Goal: Task Accomplishment & Management: Manage account settings

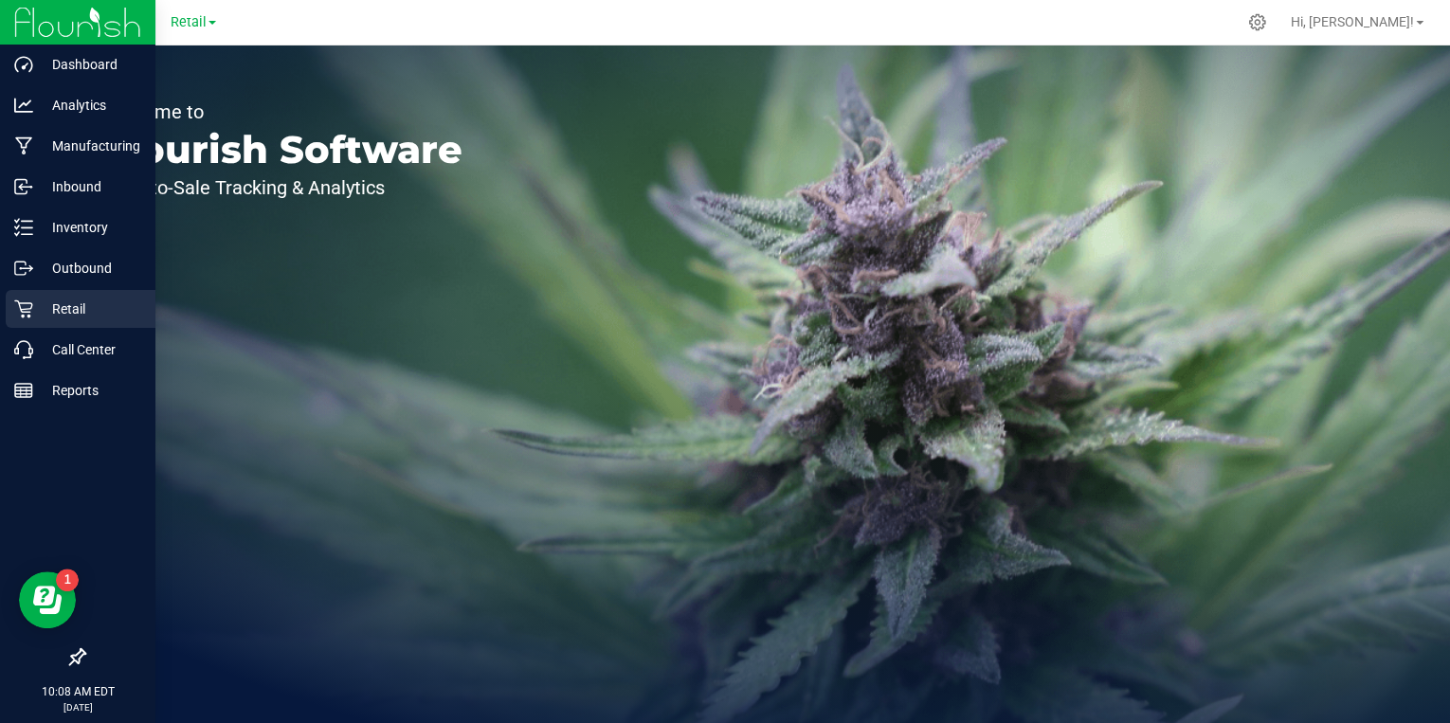
click at [61, 311] on p "Retail" at bounding box center [90, 309] width 114 height 23
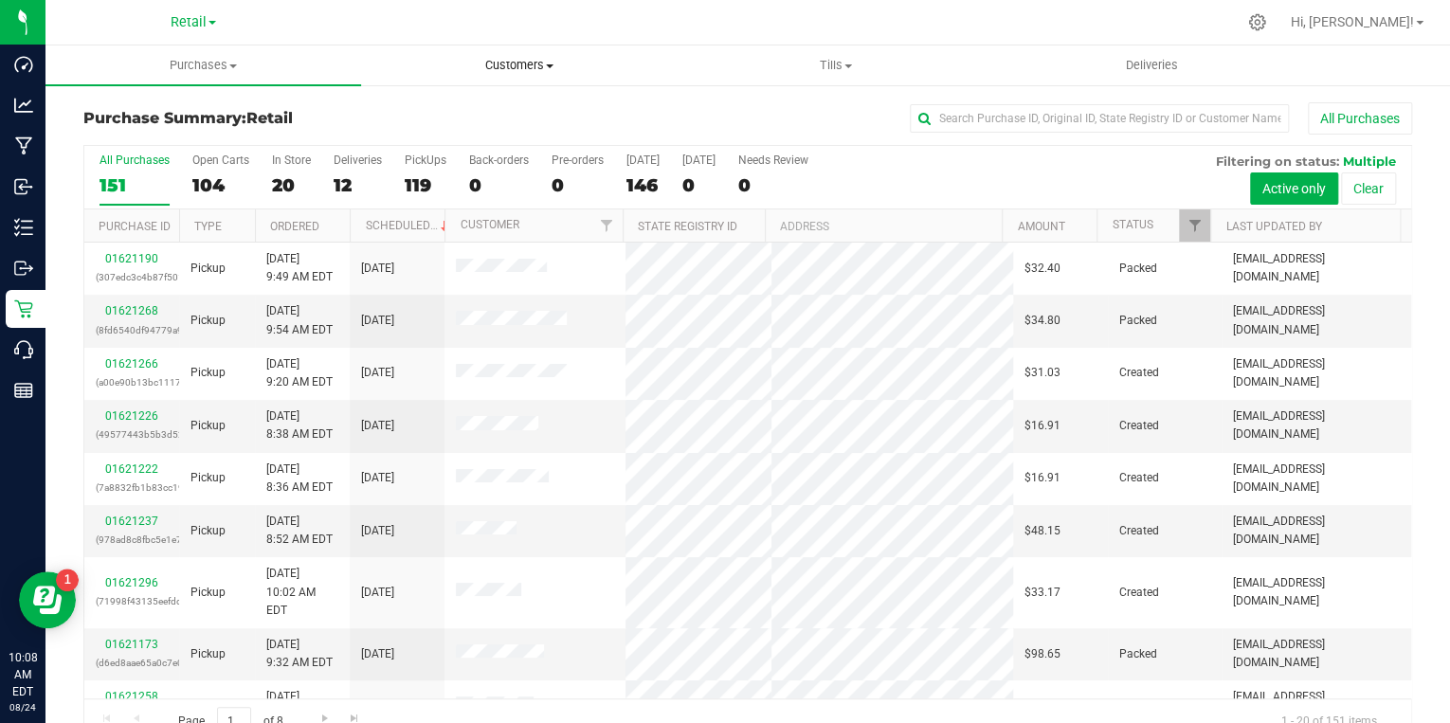
click at [524, 61] on span "Customers" at bounding box center [519, 65] width 314 height 17
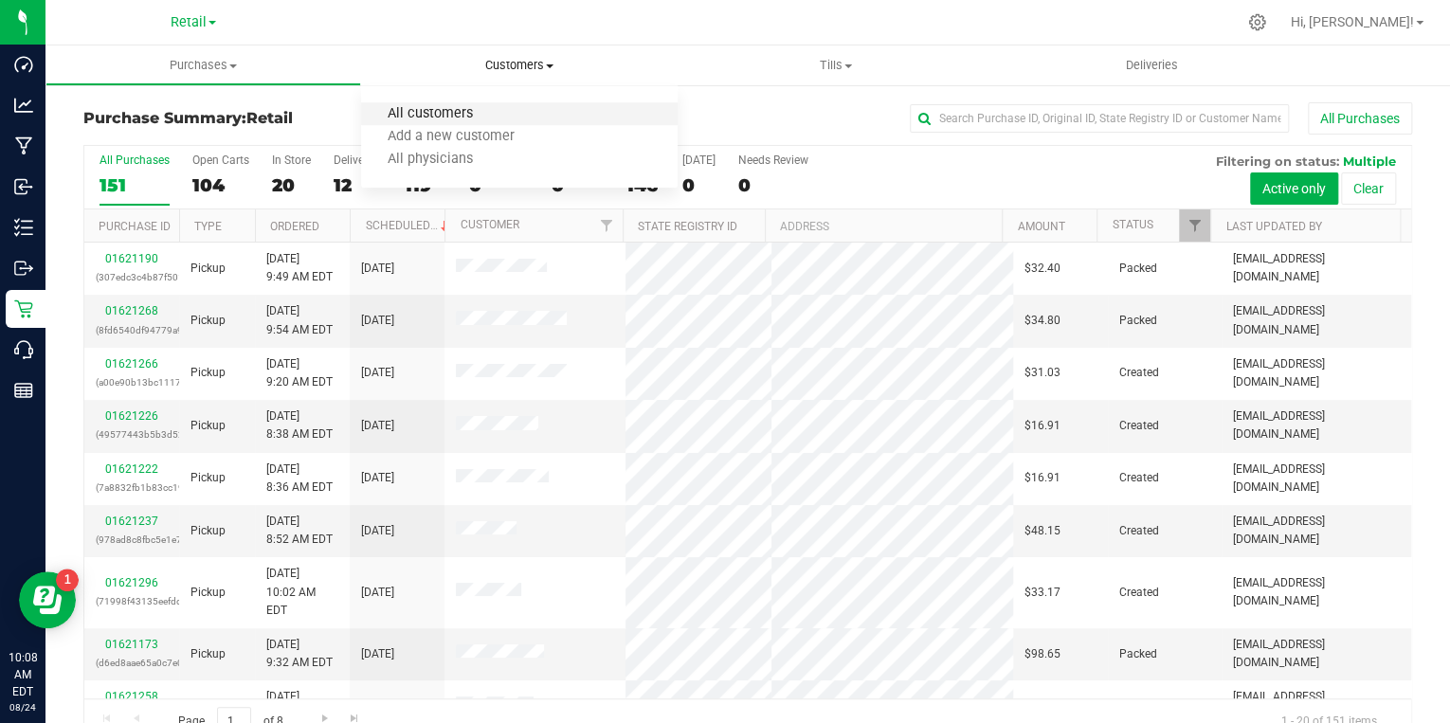
click at [439, 110] on span "All customers" at bounding box center [429, 114] width 136 height 16
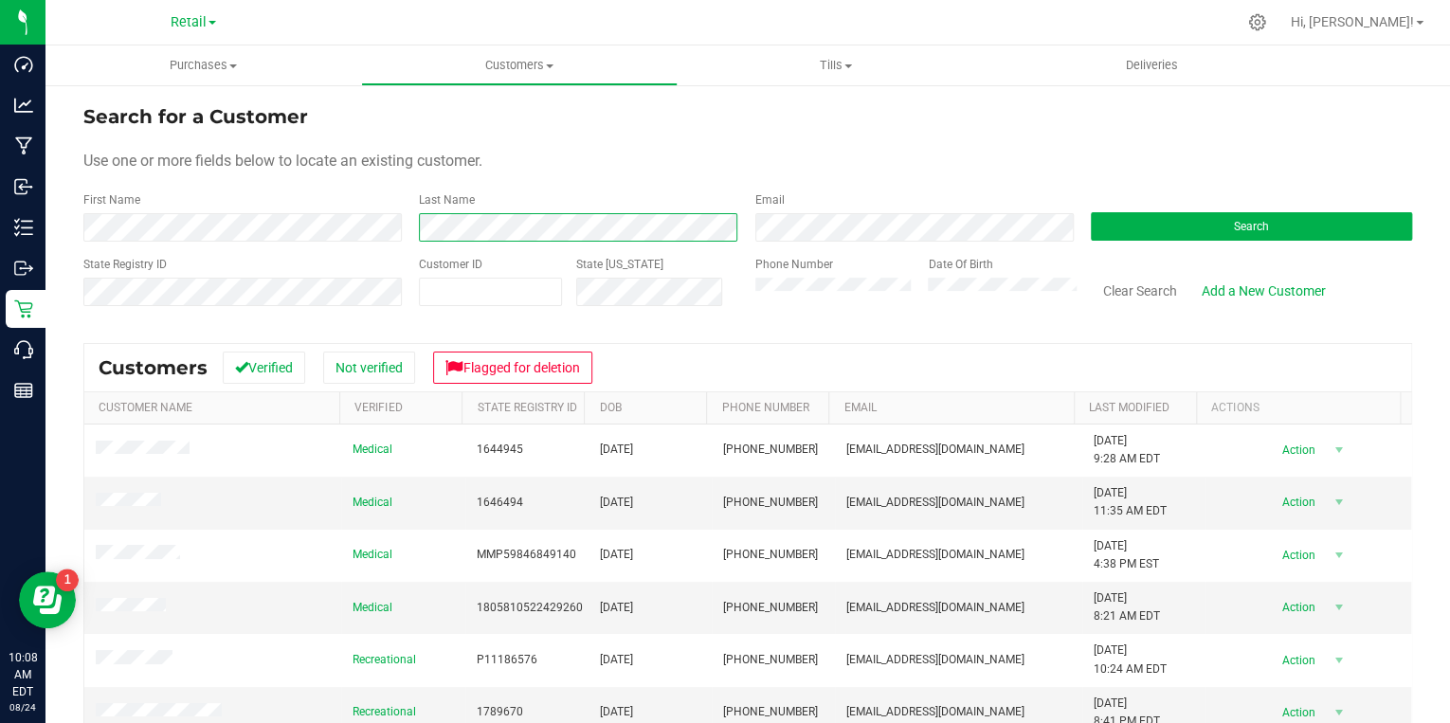
click at [413, 218] on div "Last Name" at bounding box center [572, 216] width 335 height 50
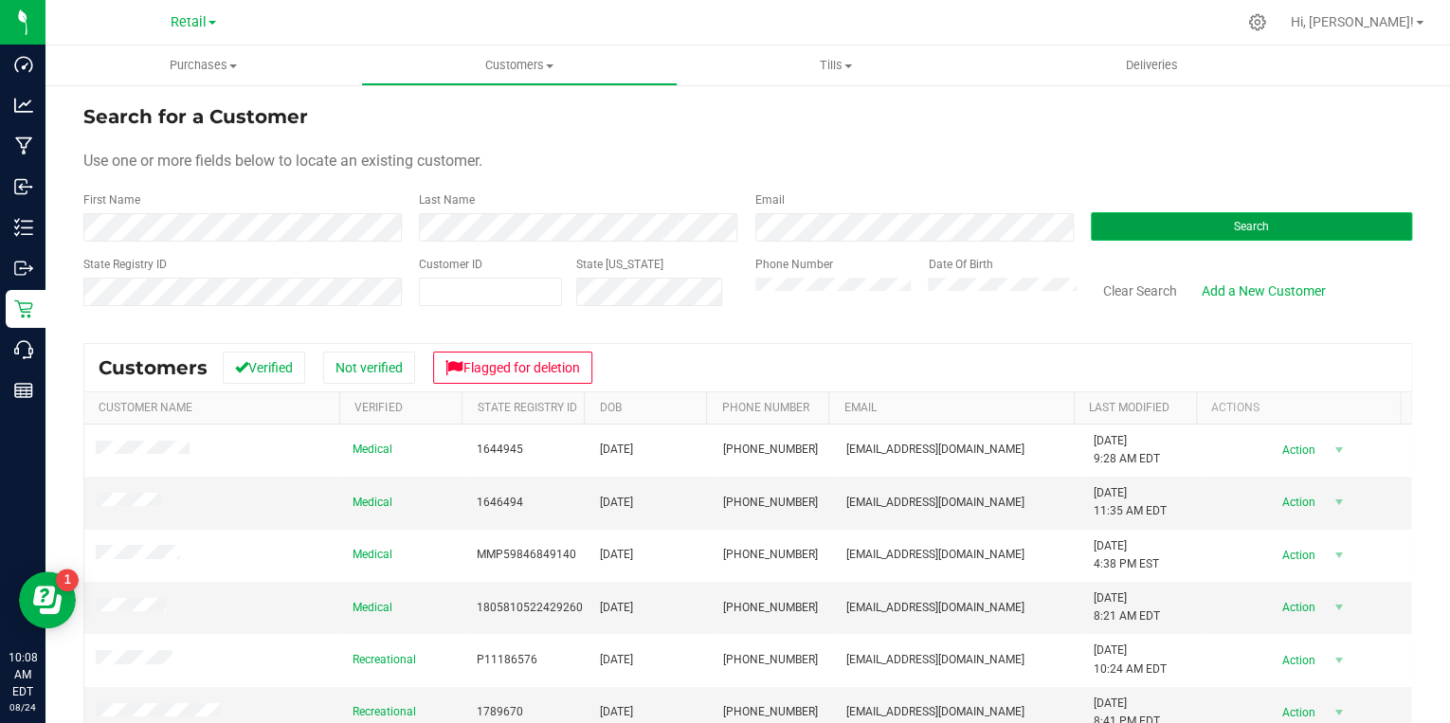
click at [1155, 218] on button "Search" at bounding box center [1251, 226] width 321 height 28
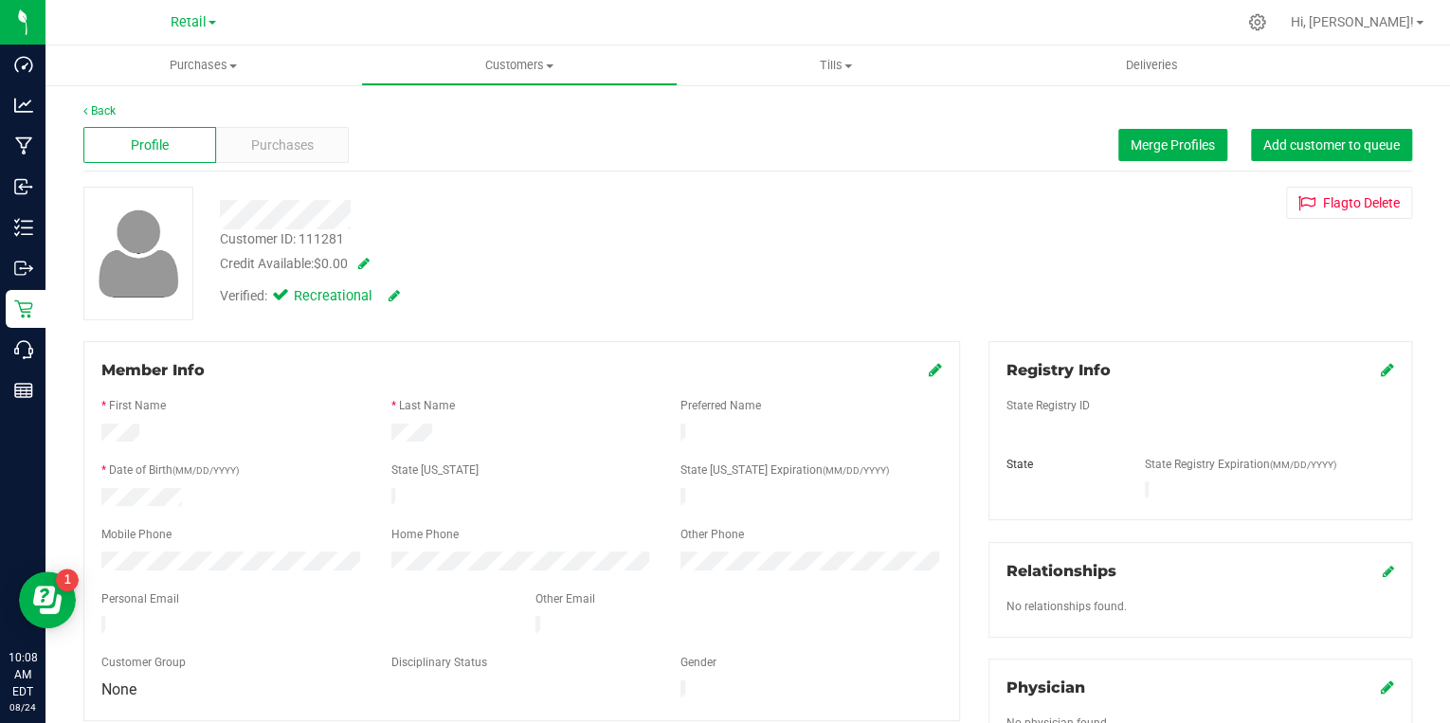
click at [929, 371] on icon at bounding box center [935, 369] width 13 height 15
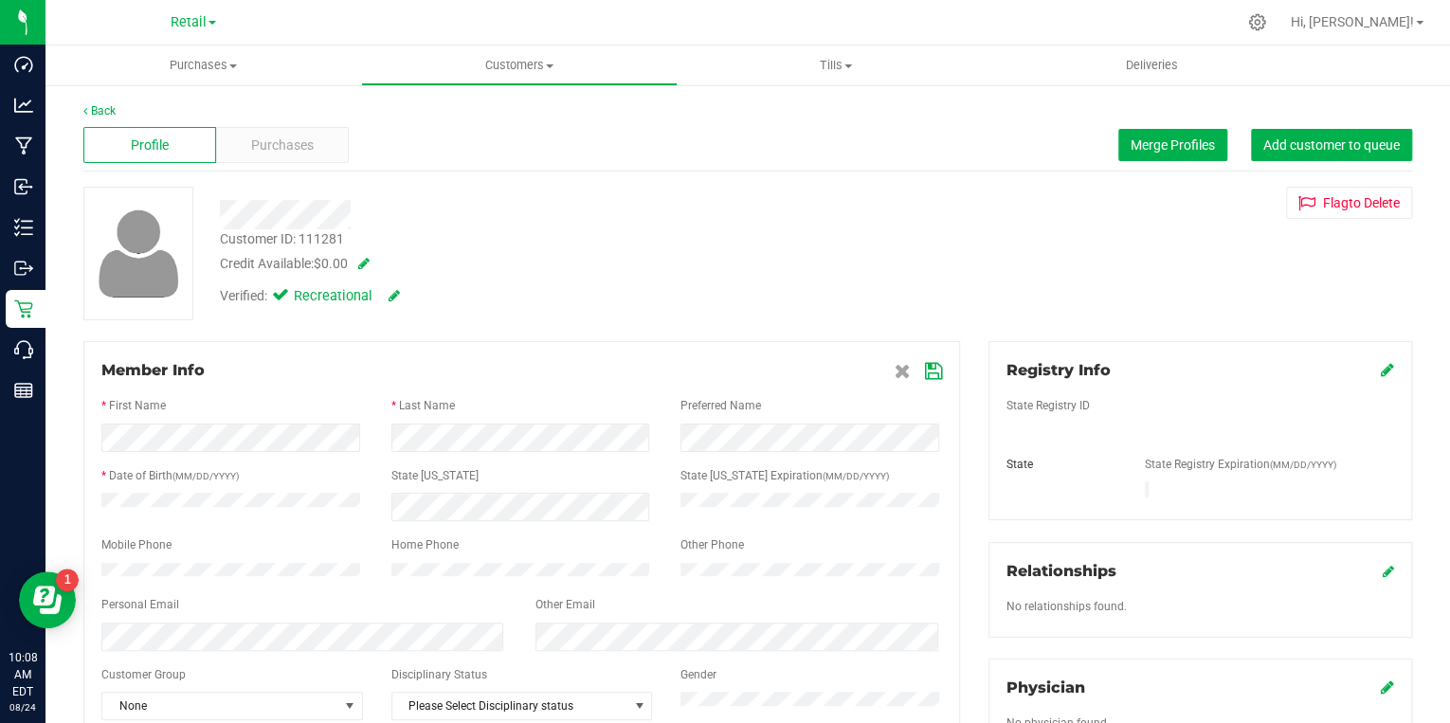
click at [927, 374] on icon at bounding box center [933, 371] width 17 height 15
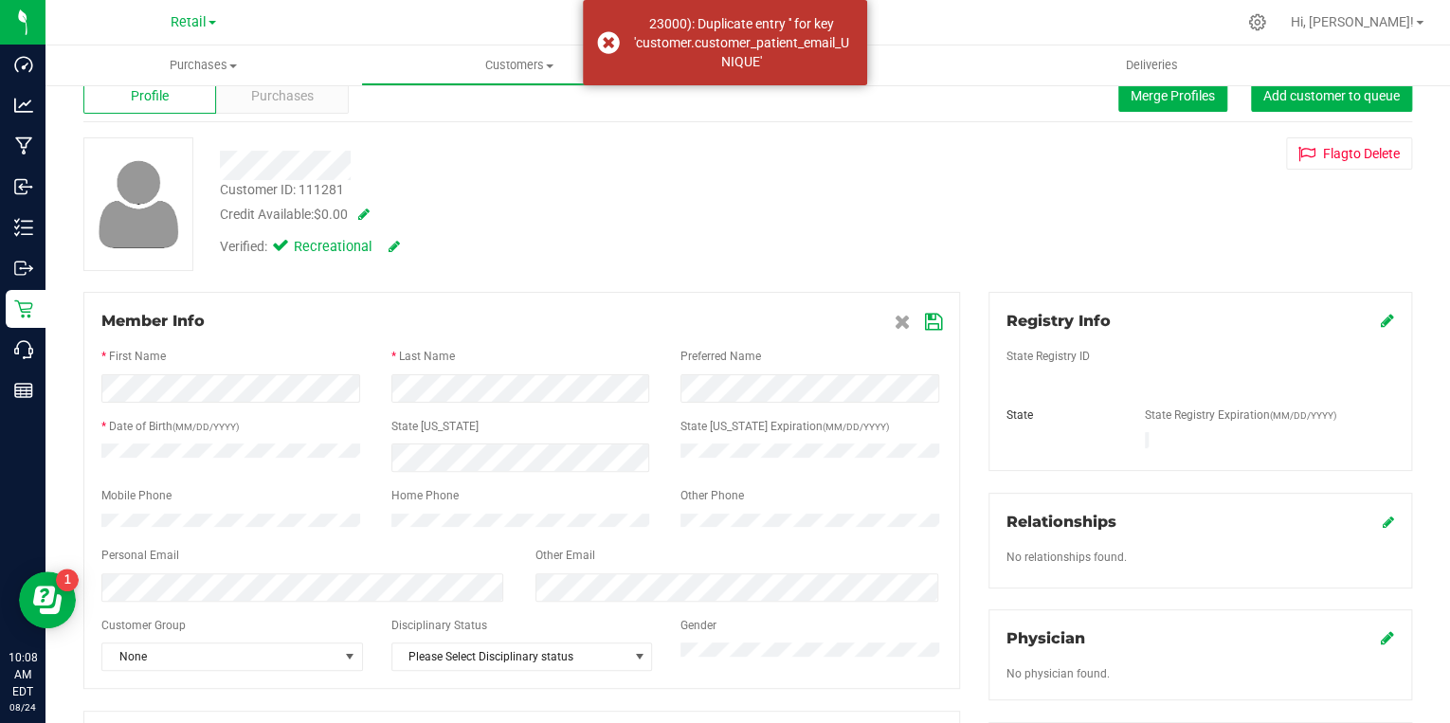
scroll to position [76, 0]
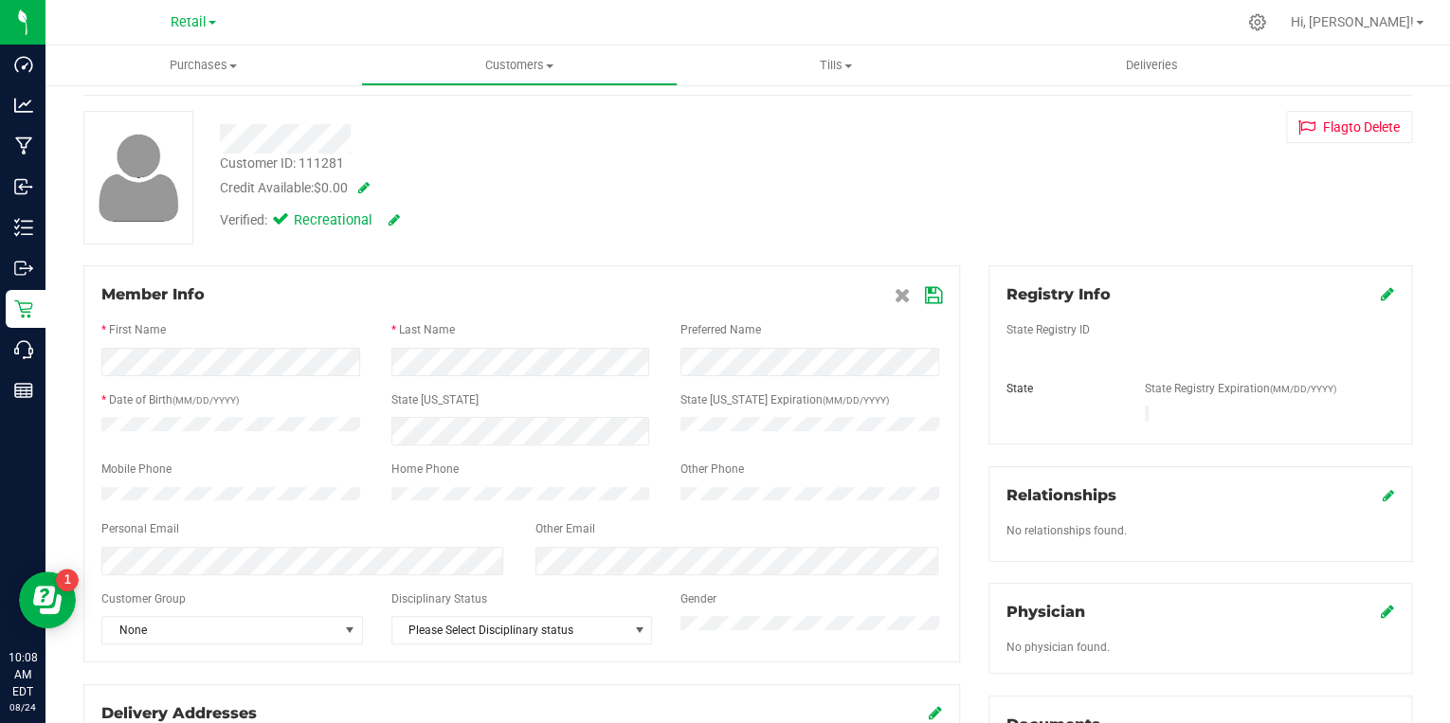
click at [925, 296] on icon at bounding box center [933, 295] width 17 height 15
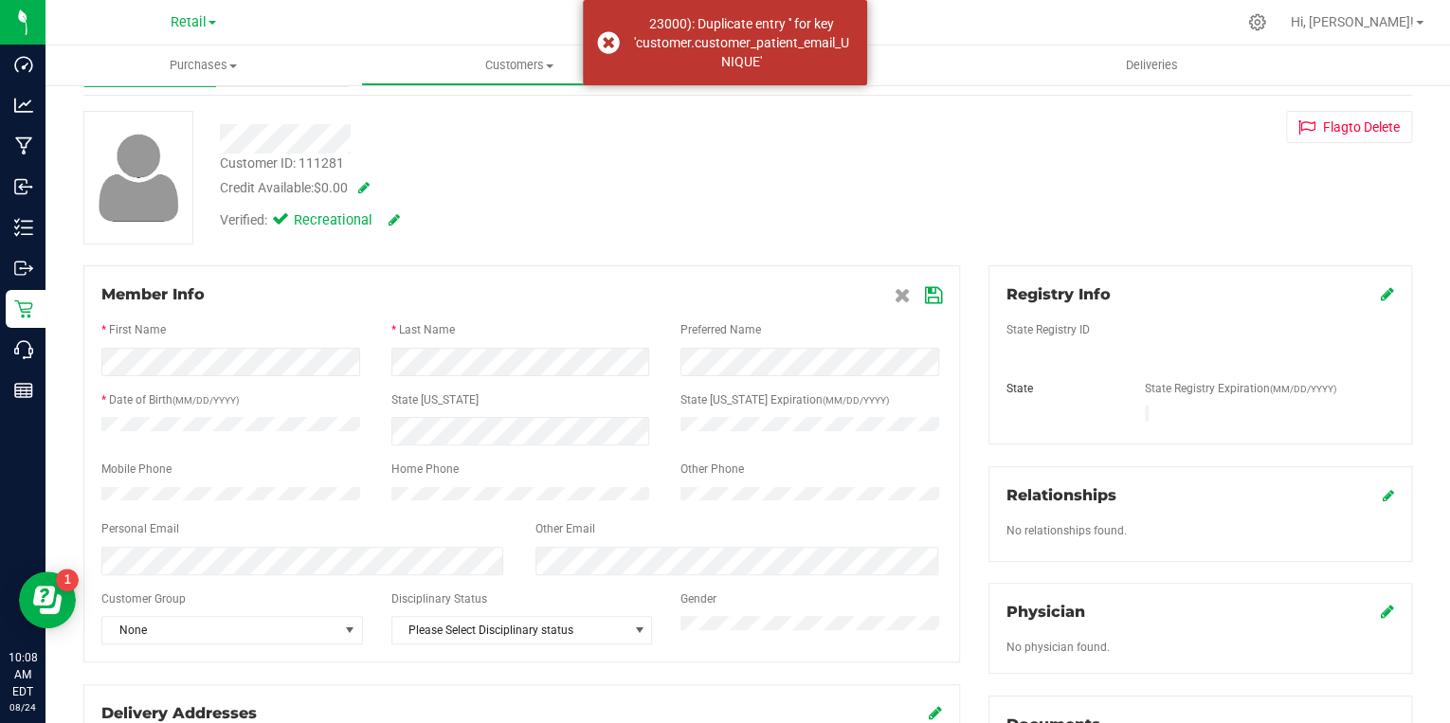
click at [930, 299] on icon at bounding box center [933, 295] width 17 height 15
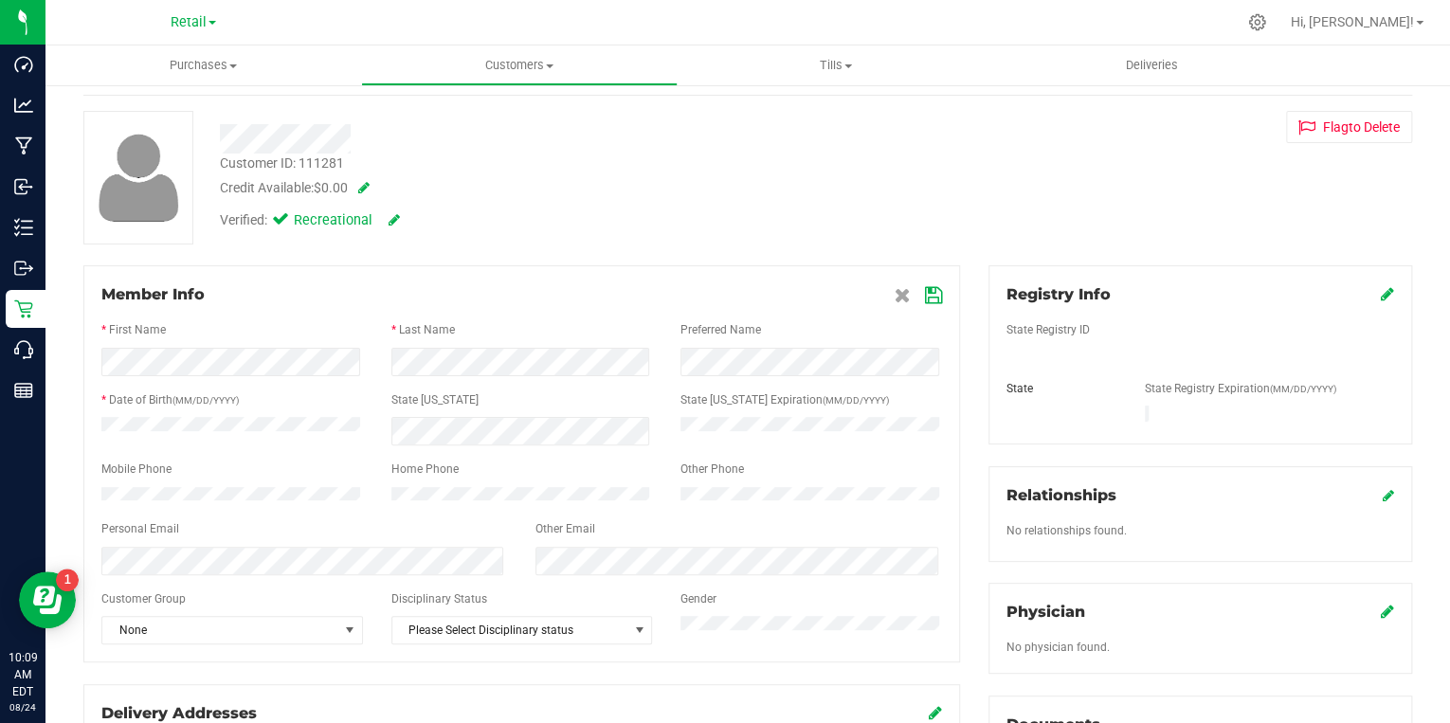
click at [926, 299] on icon at bounding box center [933, 295] width 17 height 15
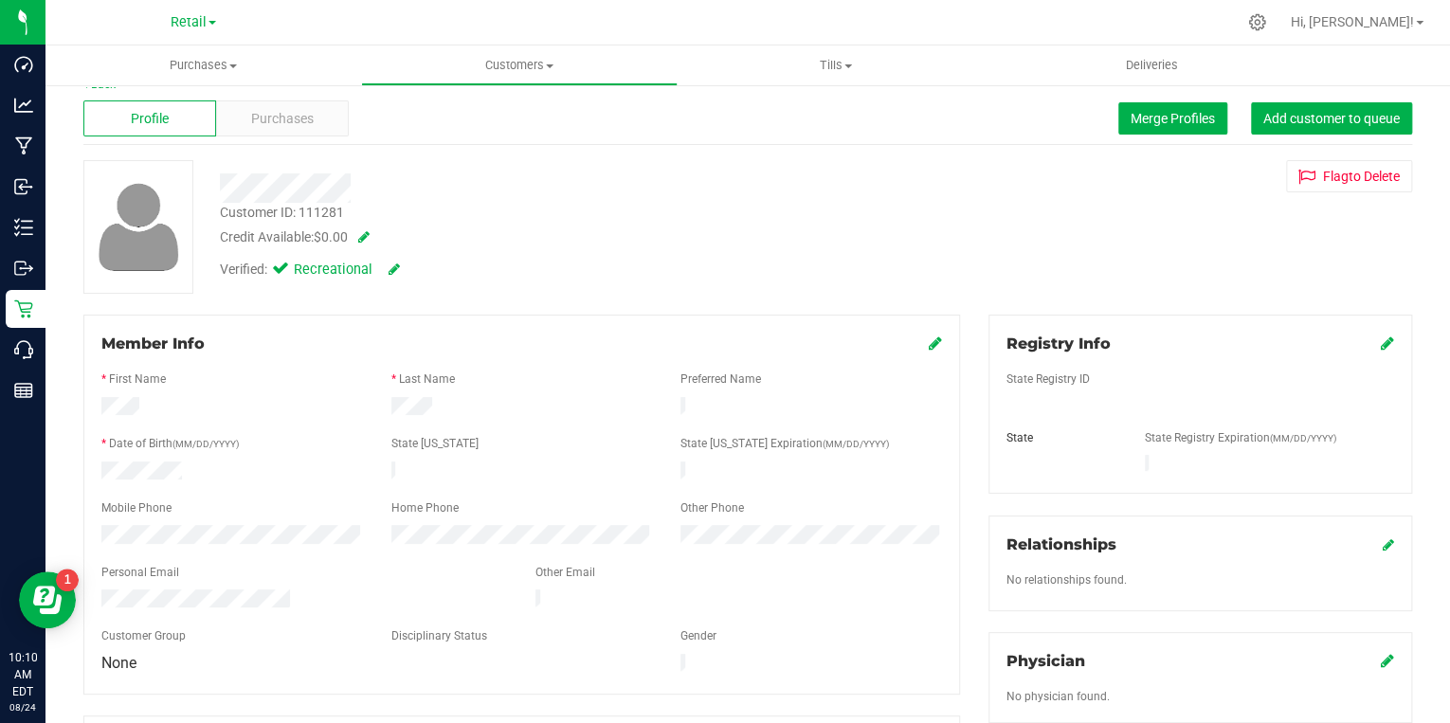
scroll to position [0, 0]
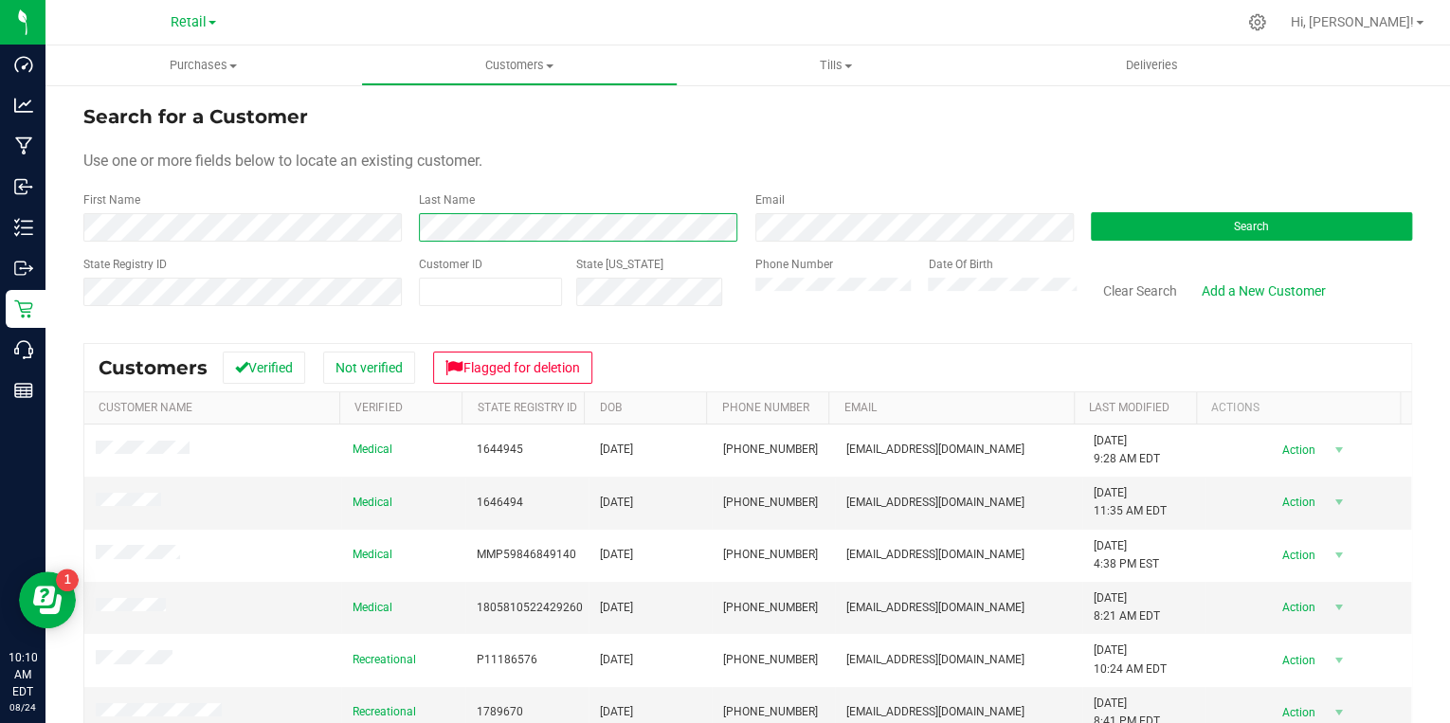
click at [386, 212] on div "First Name Last Name Email Search" at bounding box center [747, 216] width 1329 height 50
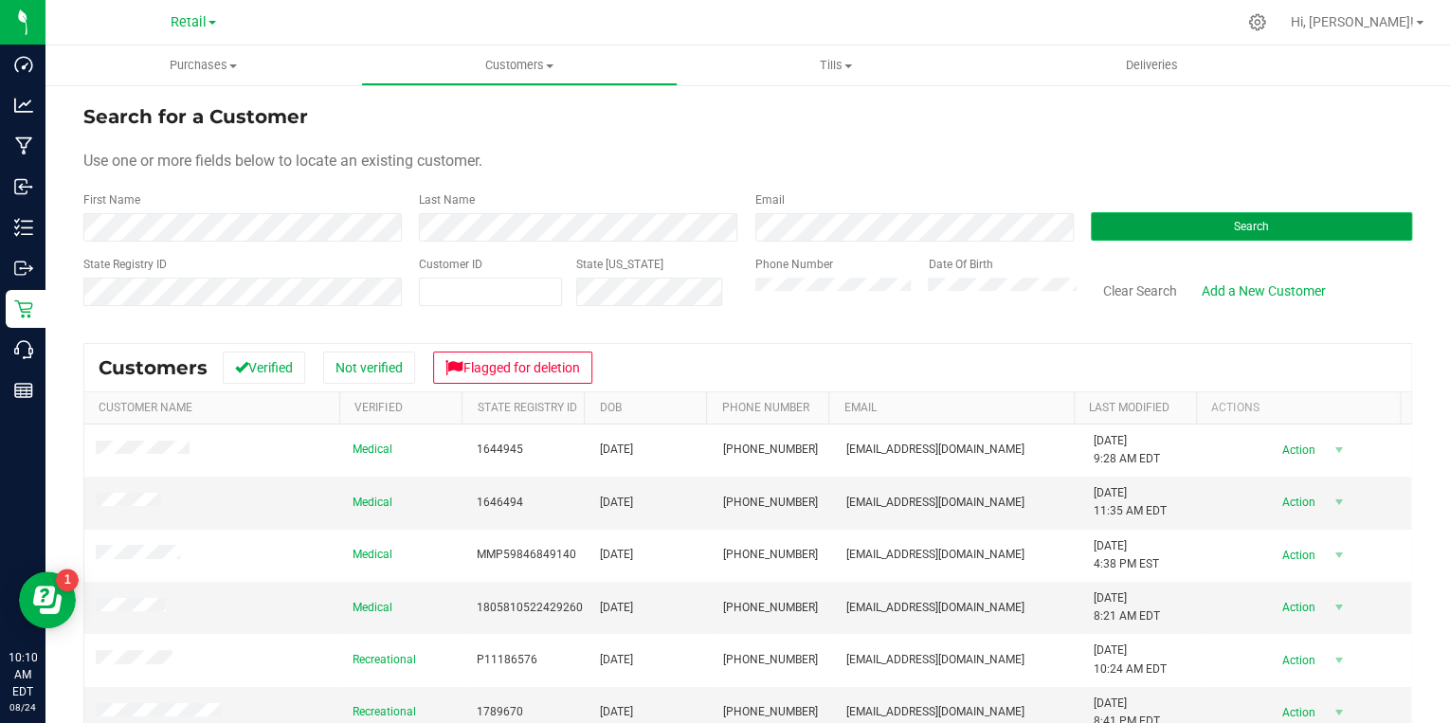
click at [1168, 226] on button "Search" at bounding box center [1251, 226] width 321 height 28
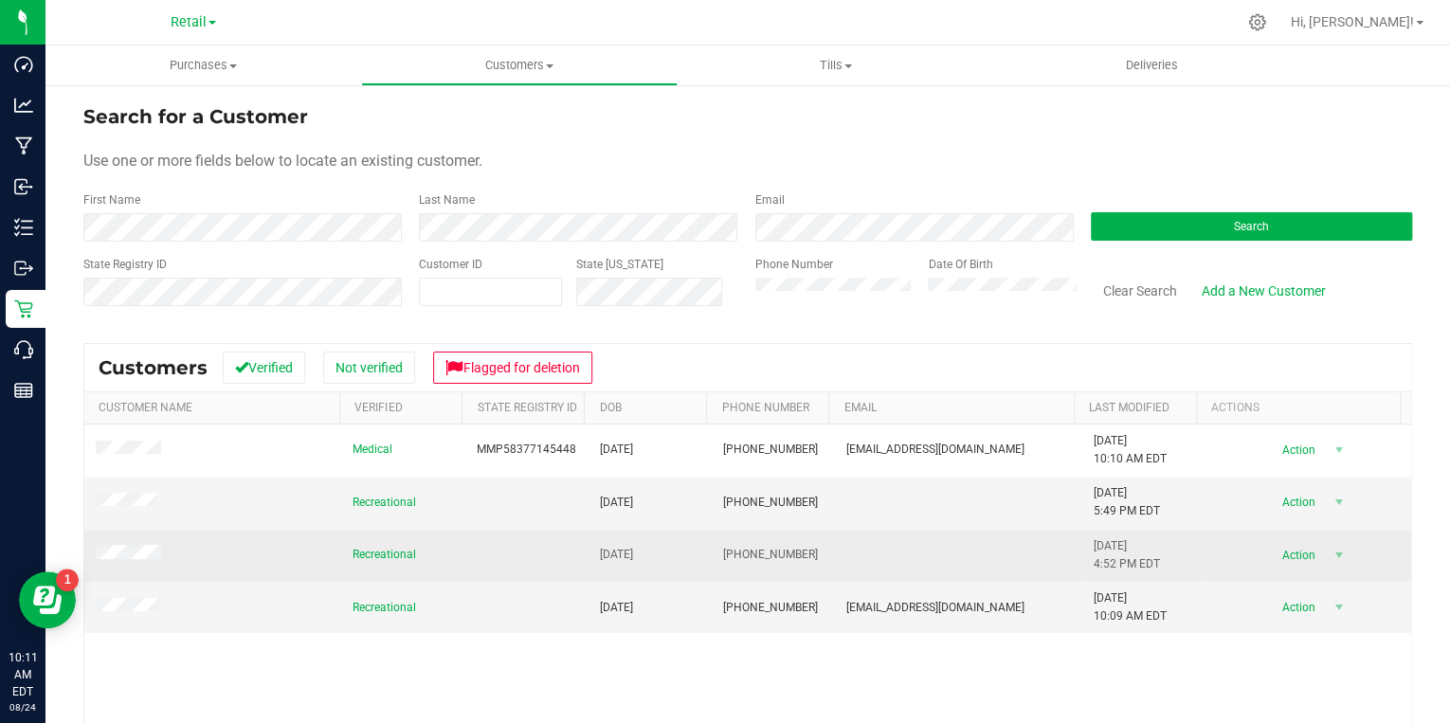
click at [874, 553] on td at bounding box center [958, 556] width 246 height 52
drag, startPoint x: 565, startPoint y: 538, endPoint x: 470, endPoint y: 538, distance: 94.8
click at [563, 538] on td at bounding box center [526, 556] width 123 height 52
click at [451, 545] on td "Recreational" at bounding box center [402, 556] width 123 height 52
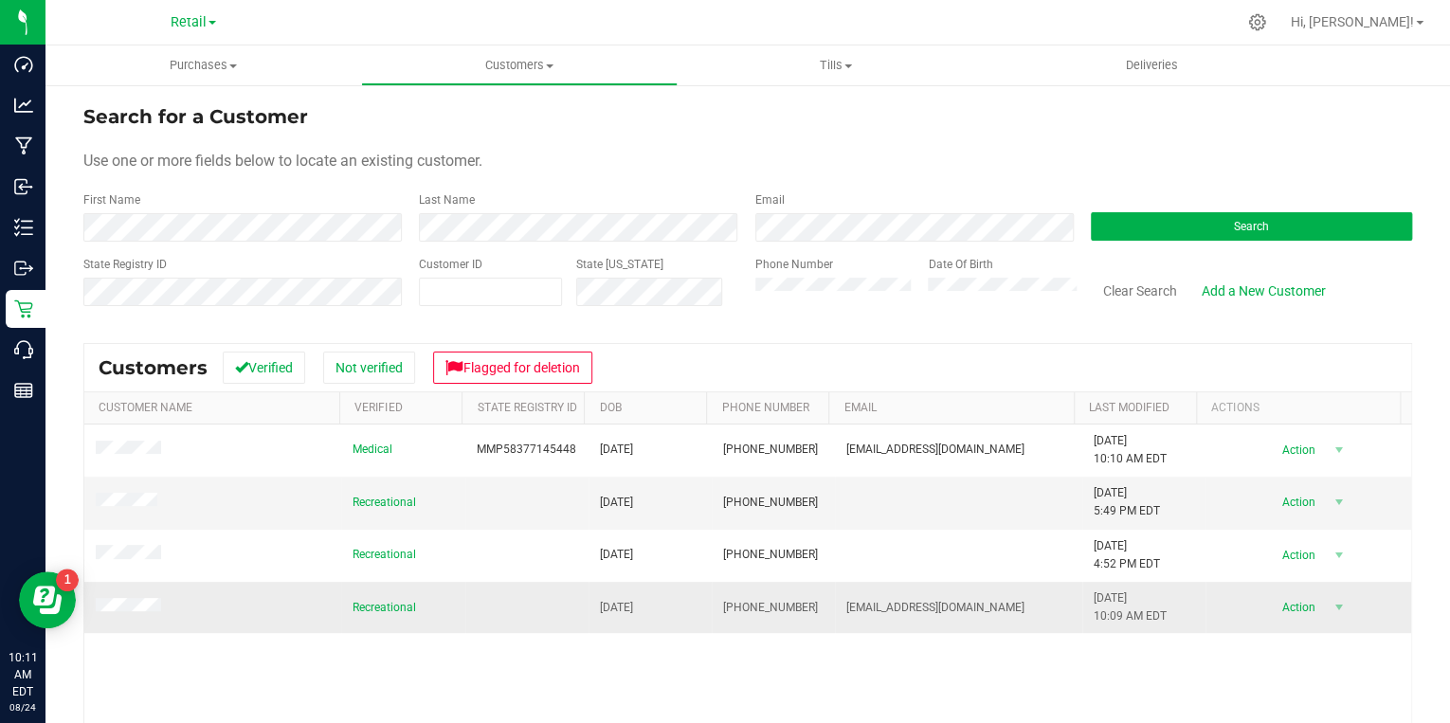
drag, startPoint x: 269, startPoint y: 548, endPoint x: 597, endPoint y: 599, distance: 331.9
click at [269, 549] on td at bounding box center [212, 556] width 257 height 52
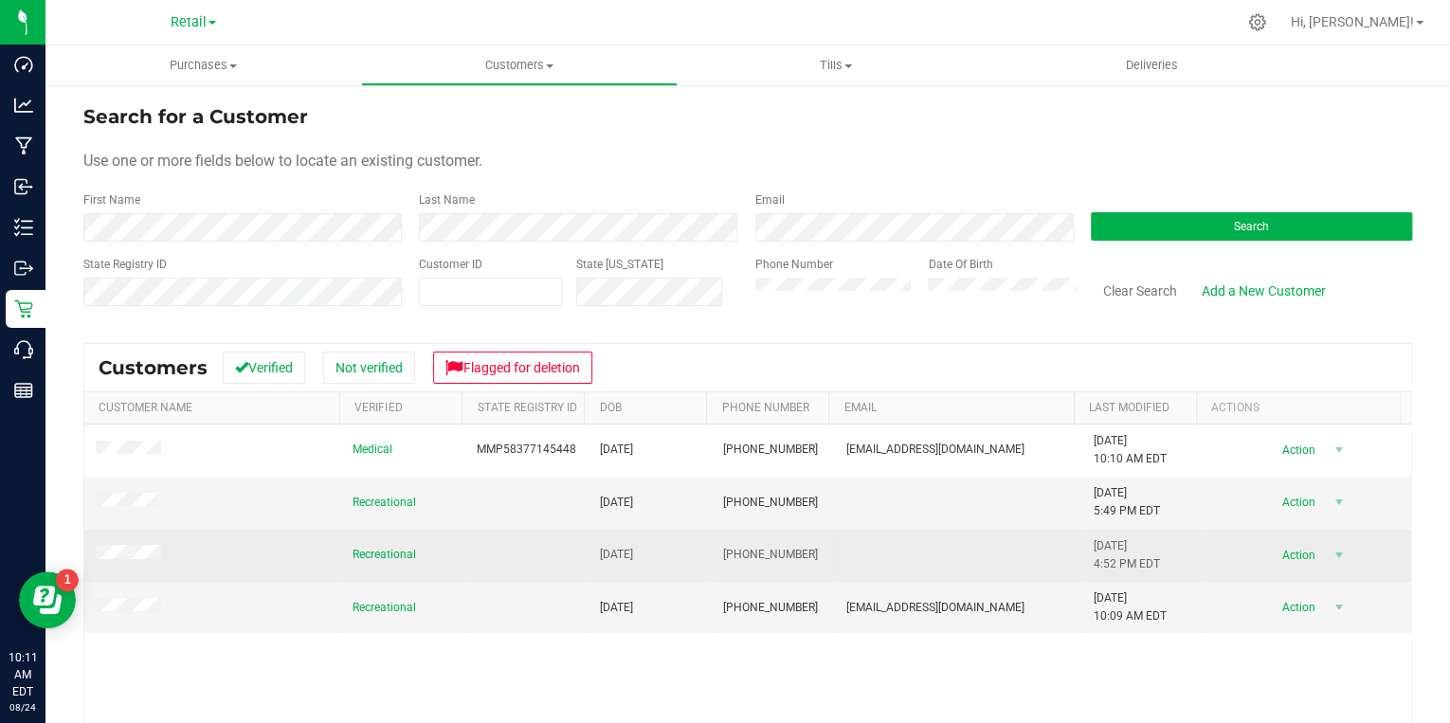
click at [498, 553] on td at bounding box center [526, 556] width 123 height 52
click at [848, 575] on td at bounding box center [958, 556] width 246 height 52
drag, startPoint x: 975, startPoint y: 545, endPoint x: 965, endPoint y: 545, distance: 10.4
click at [976, 545] on td at bounding box center [958, 556] width 246 height 52
click at [500, 563] on td at bounding box center [526, 556] width 123 height 52
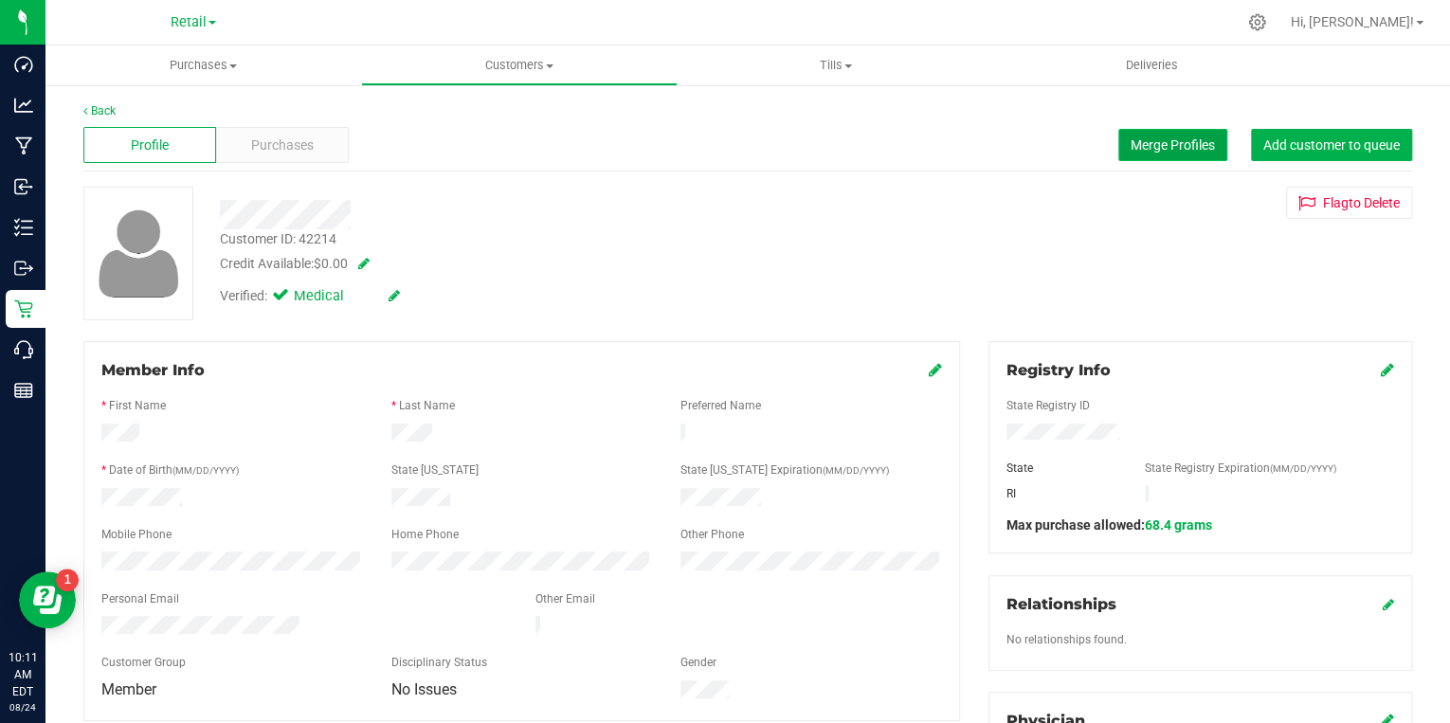
click at [1152, 144] on span "Merge Profiles" at bounding box center [1173, 144] width 84 height 15
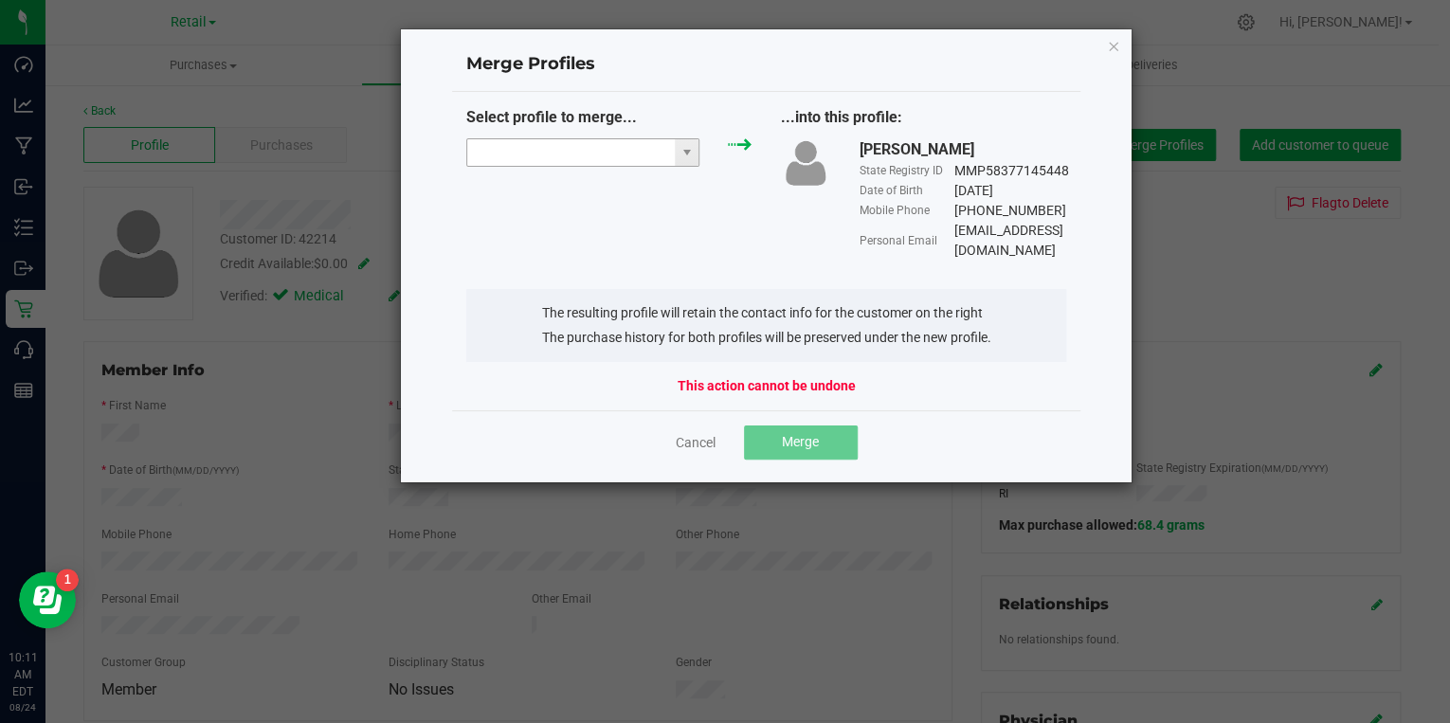
click at [584, 153] on input "NO DATA FOUND" at bounding box center [571, 152] width 208 height 27
paste input "[PERSON_NAME]"
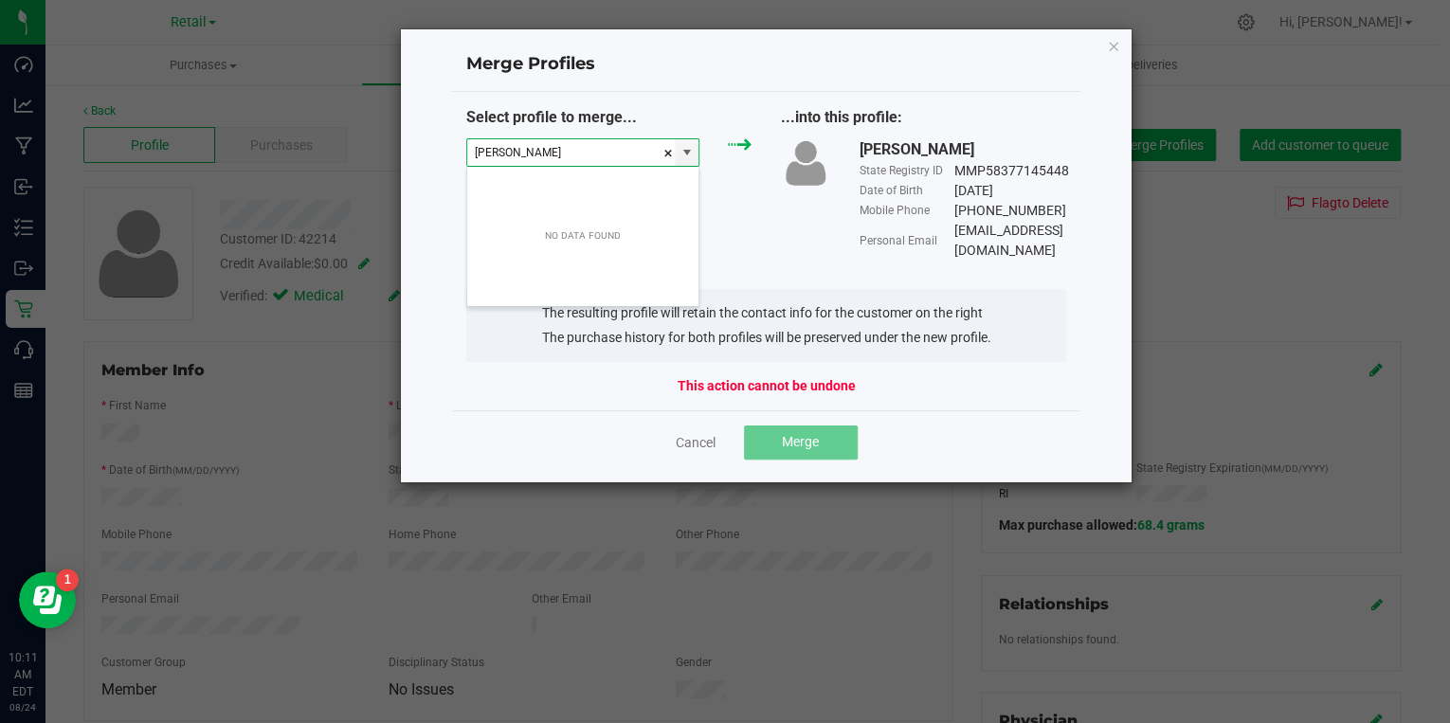
scroll to position [27, 232]
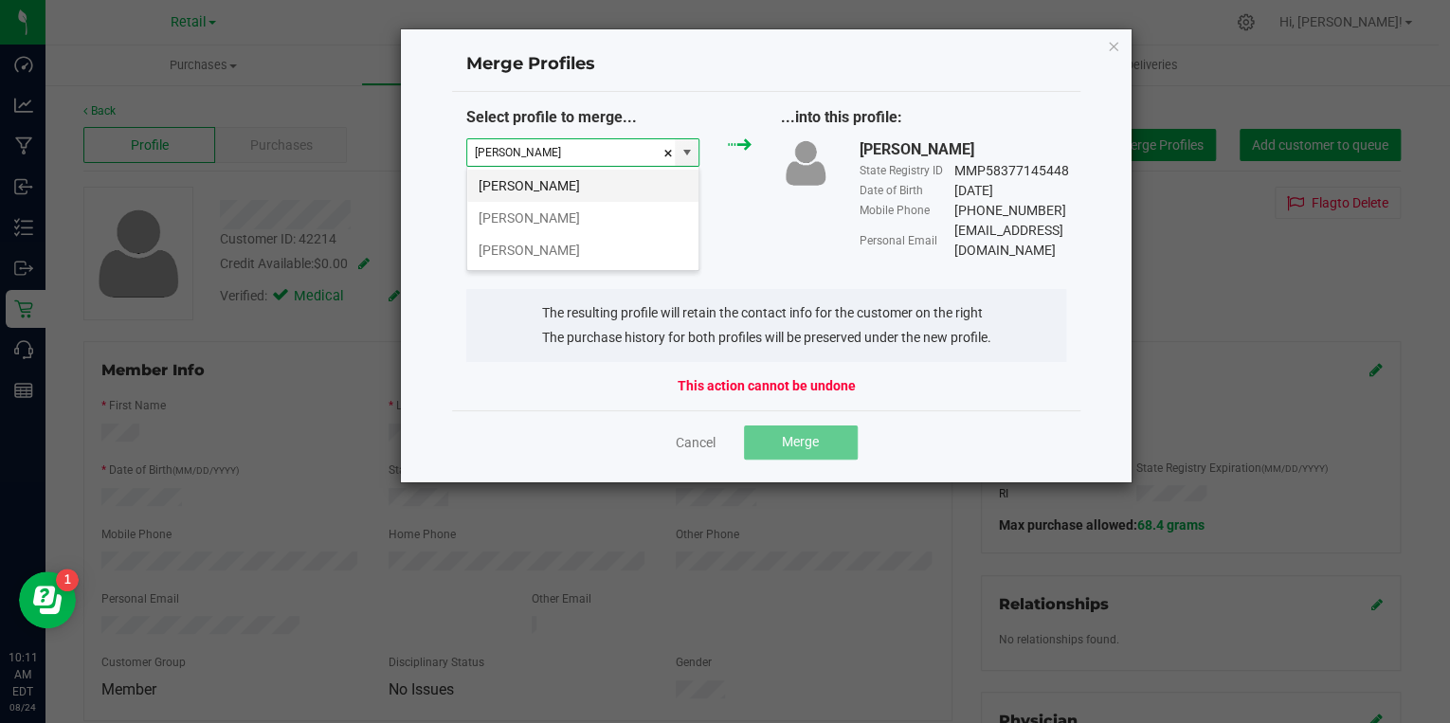
click at [548, 188] on li "[PERSON_NAME]" at bounding box center [582, 186] width 231 height 32
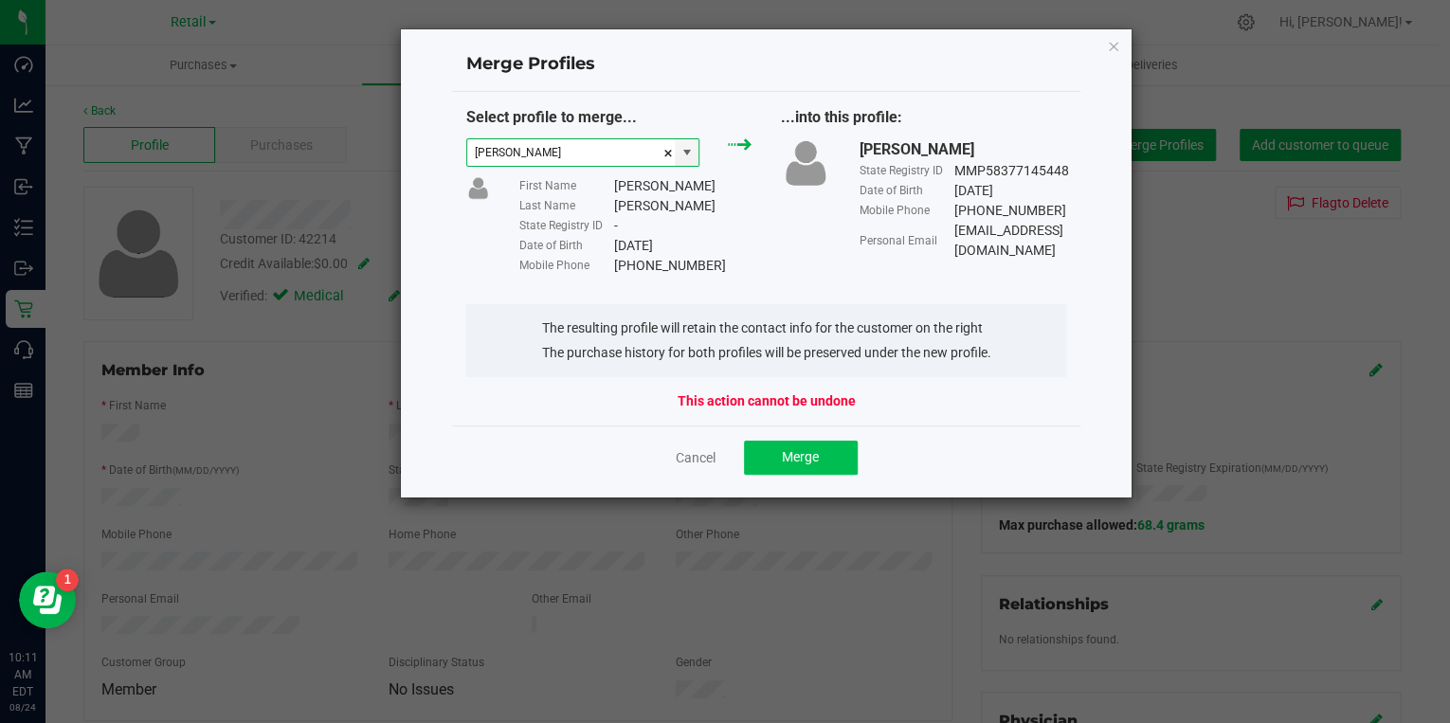
type input "[PERSON_NAME]"
click at [825, 445] on button "Merge" at bounding box center [801, 458] width 114 height 34
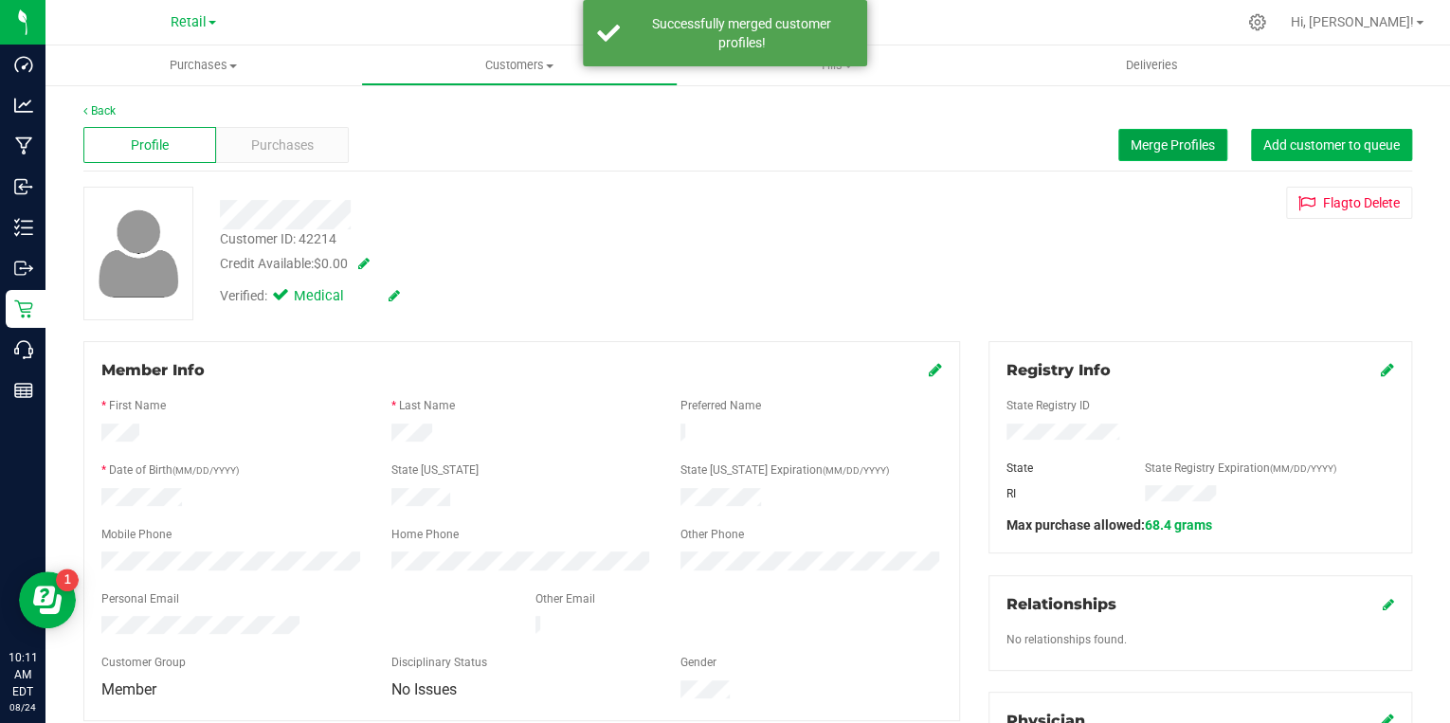
click at [1160, 145] on span "Merge Profiles" at bounding box center [1173, 144] width 84 height 15
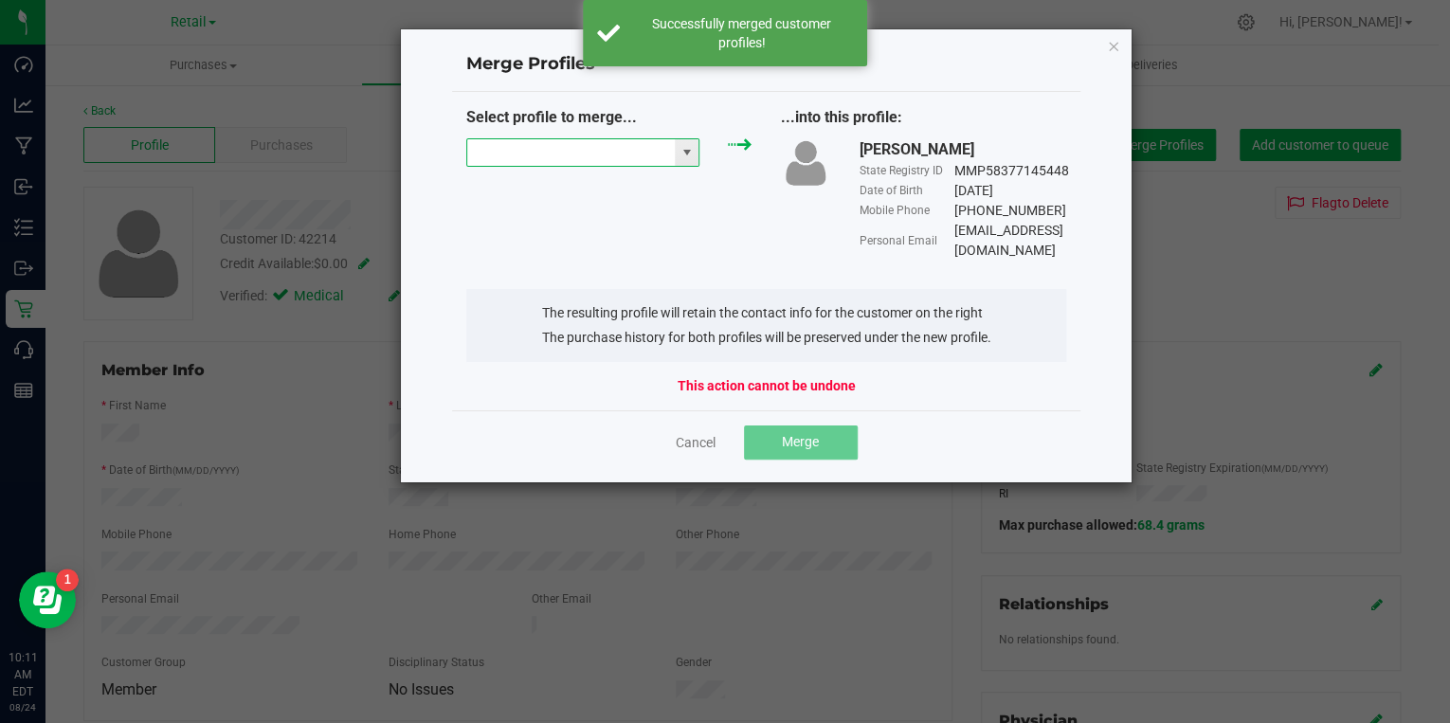
click at [624, 152] on input "NO DATA FOUND" at bounding box center [571, 152] width 208 height 27
paste input "[PERSON_NAME]"
click at [535, 212] on li "[PERSON_NAME]" at bounding box center [582, 218] width 231 height 32
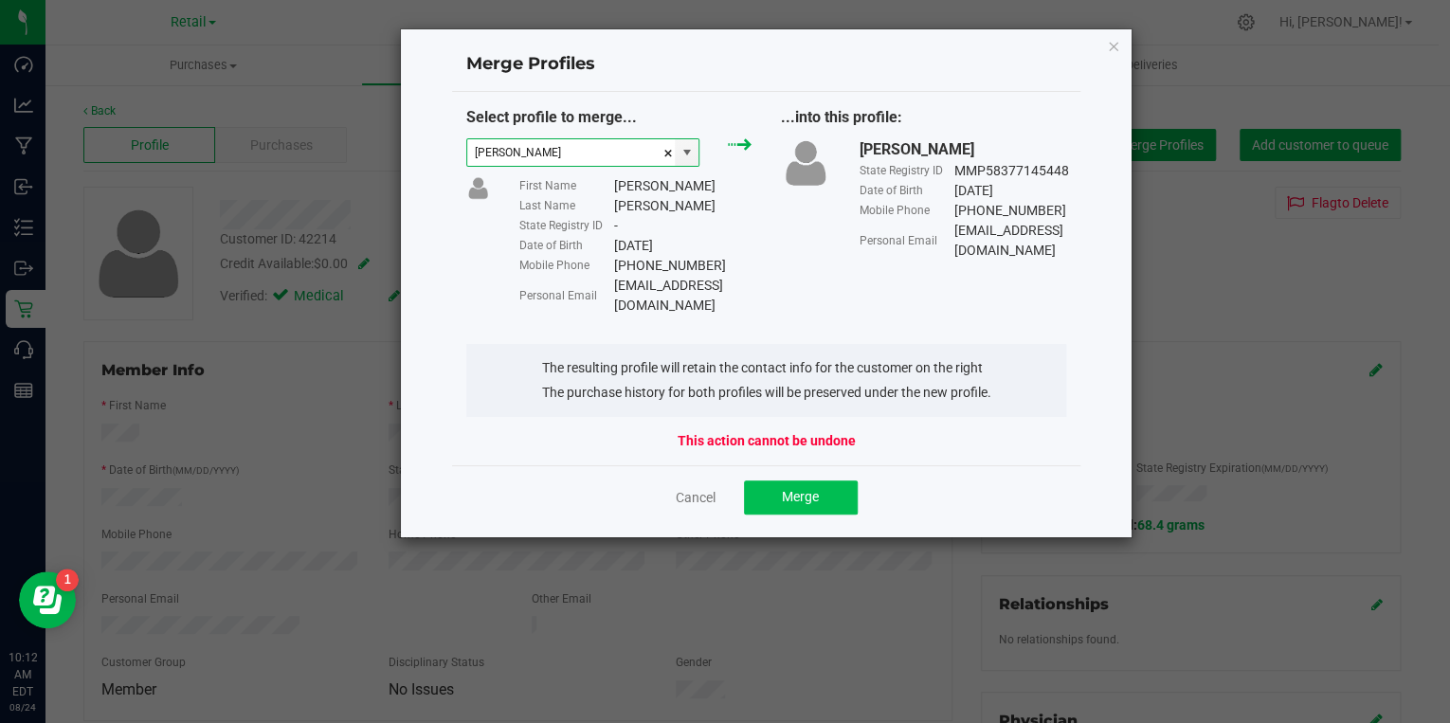
type input "[PERSON_NAME]"
click at [796, 489] on span "Merge" at bounding box center [800, 496] width 37 height 15
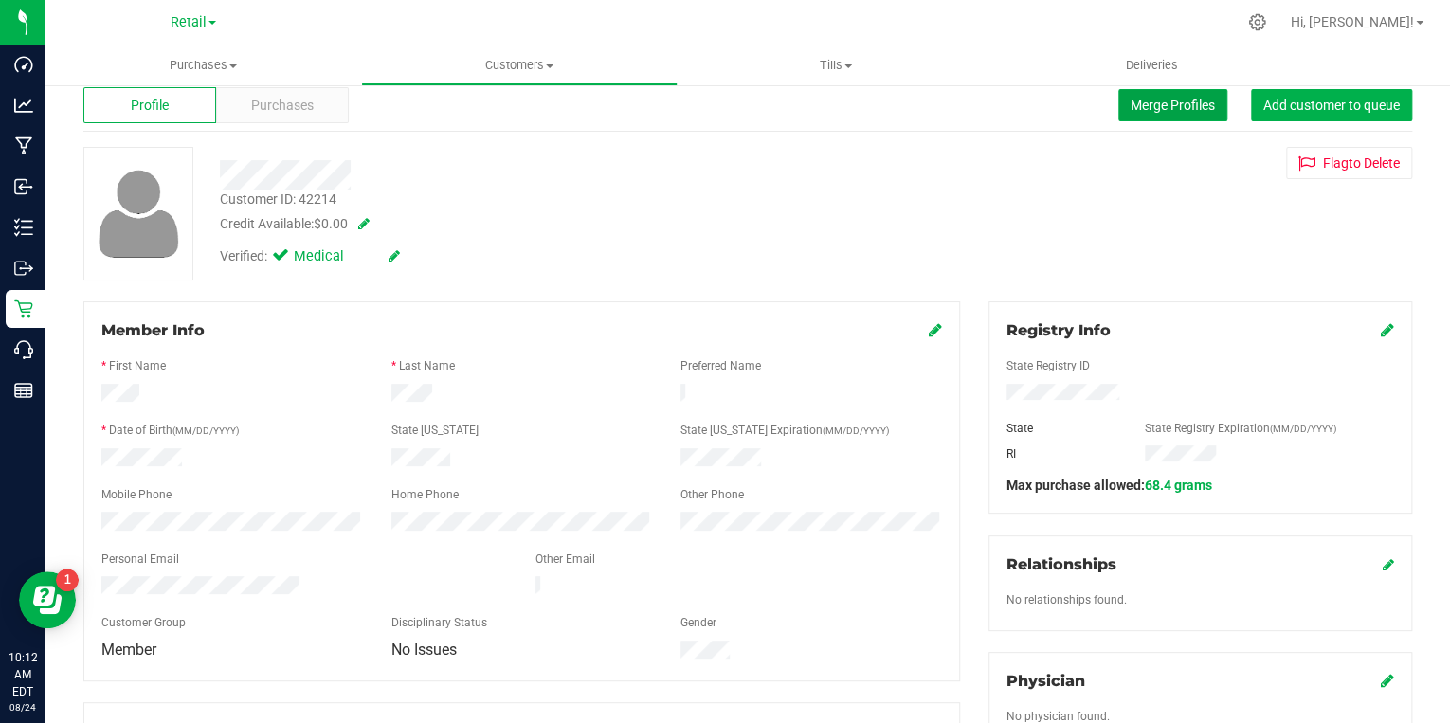
scroll to position [0, 0]
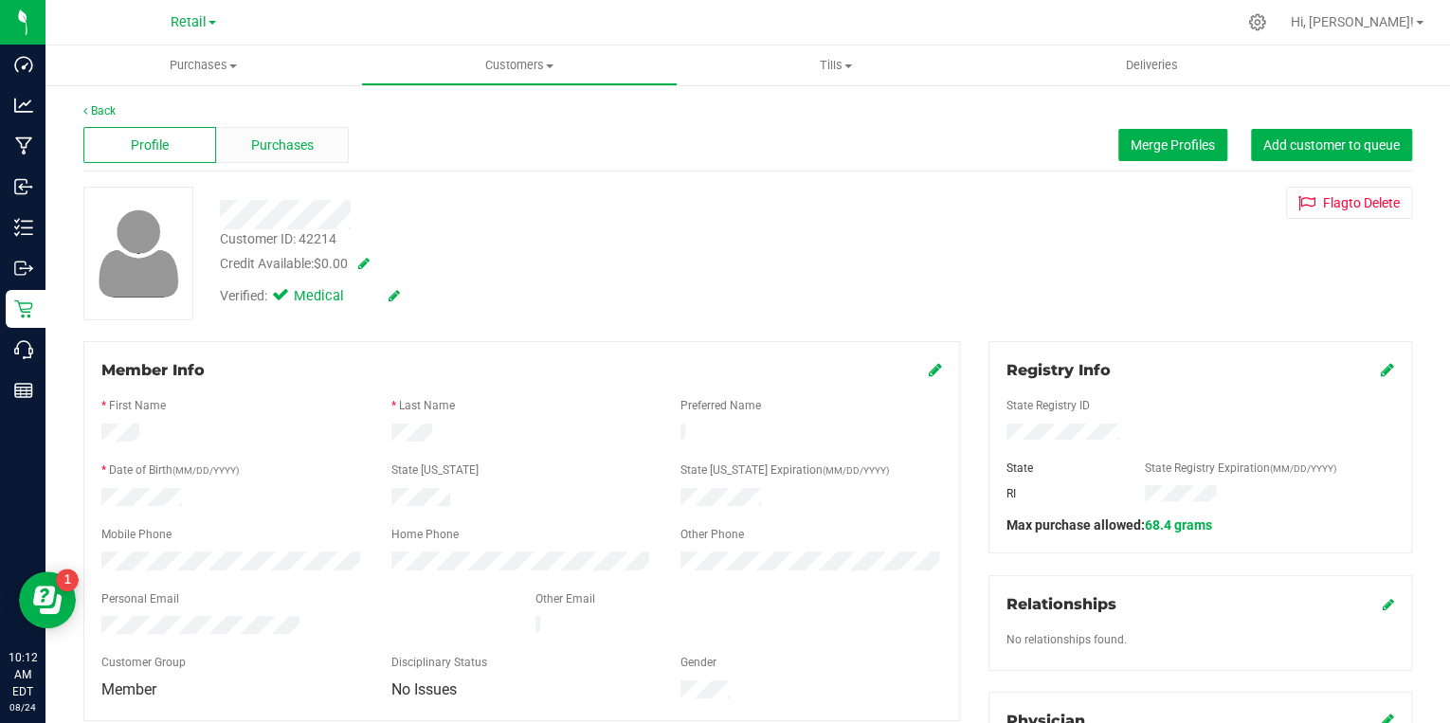
click at [277, 133] on div "Purchases" at bounding box center [282, 145] width 133 height 36
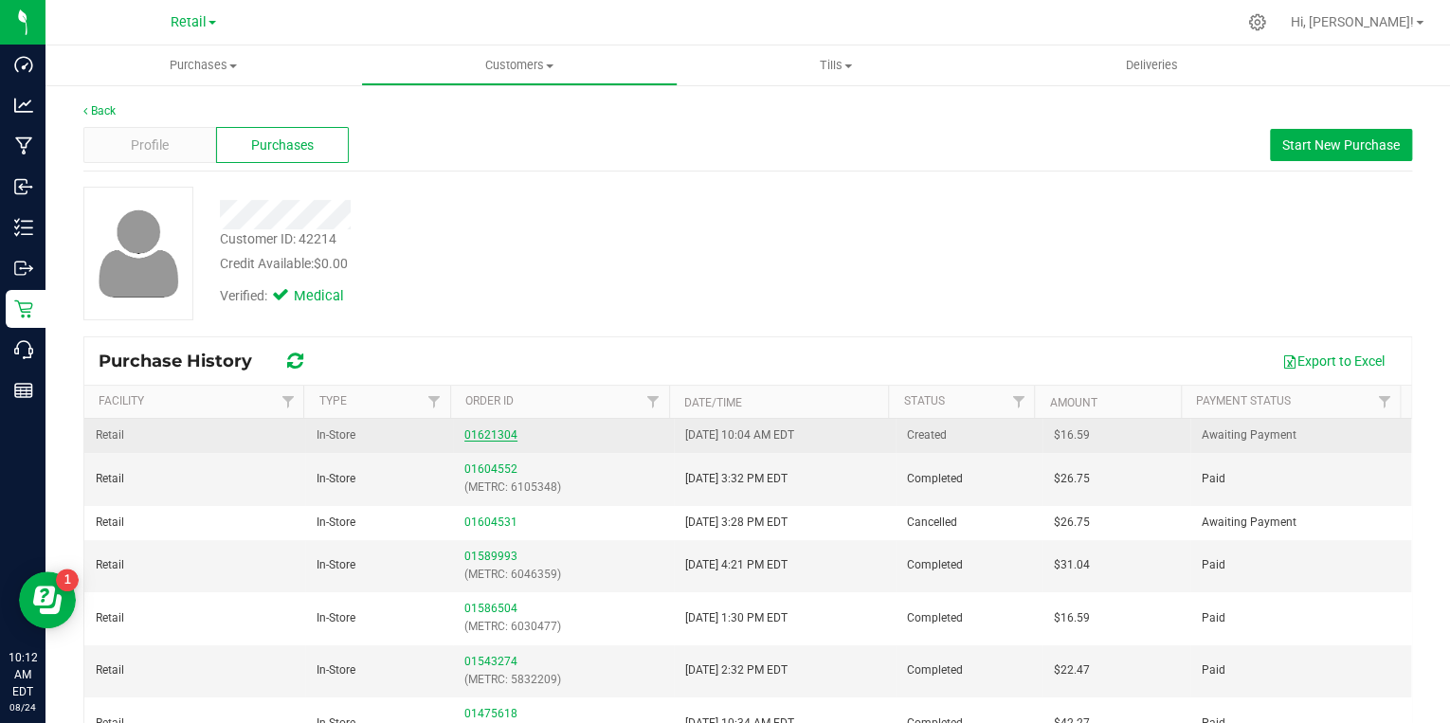
click at [475, 435] on link "01621304" at bounding box center [490, 434] width 53 height 13
